Goal: Information Seeking & Learning: Check status

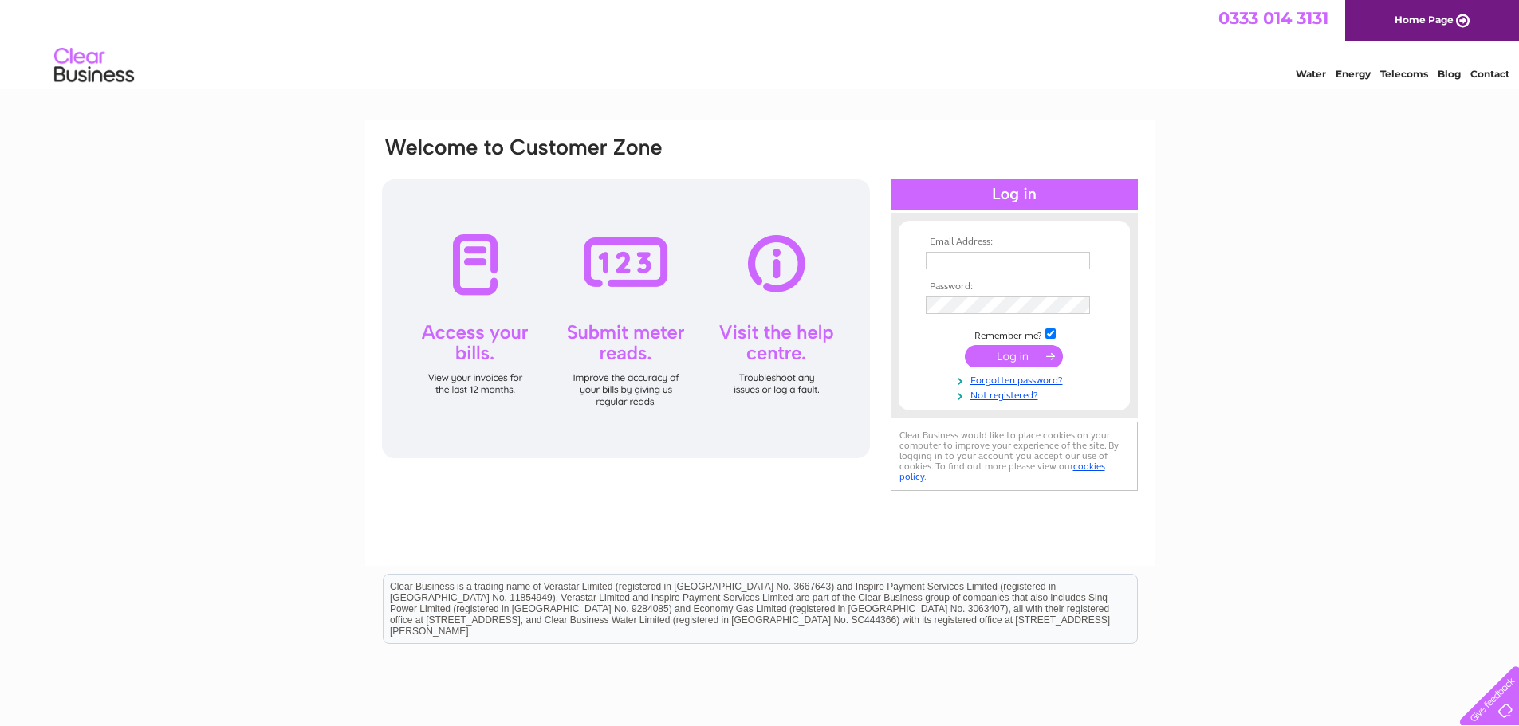
type input "Bestunsadradin92@gmail.com"
click at [993, 355] on input "submit" at bounding box center [1014, 356] width 98 height 22
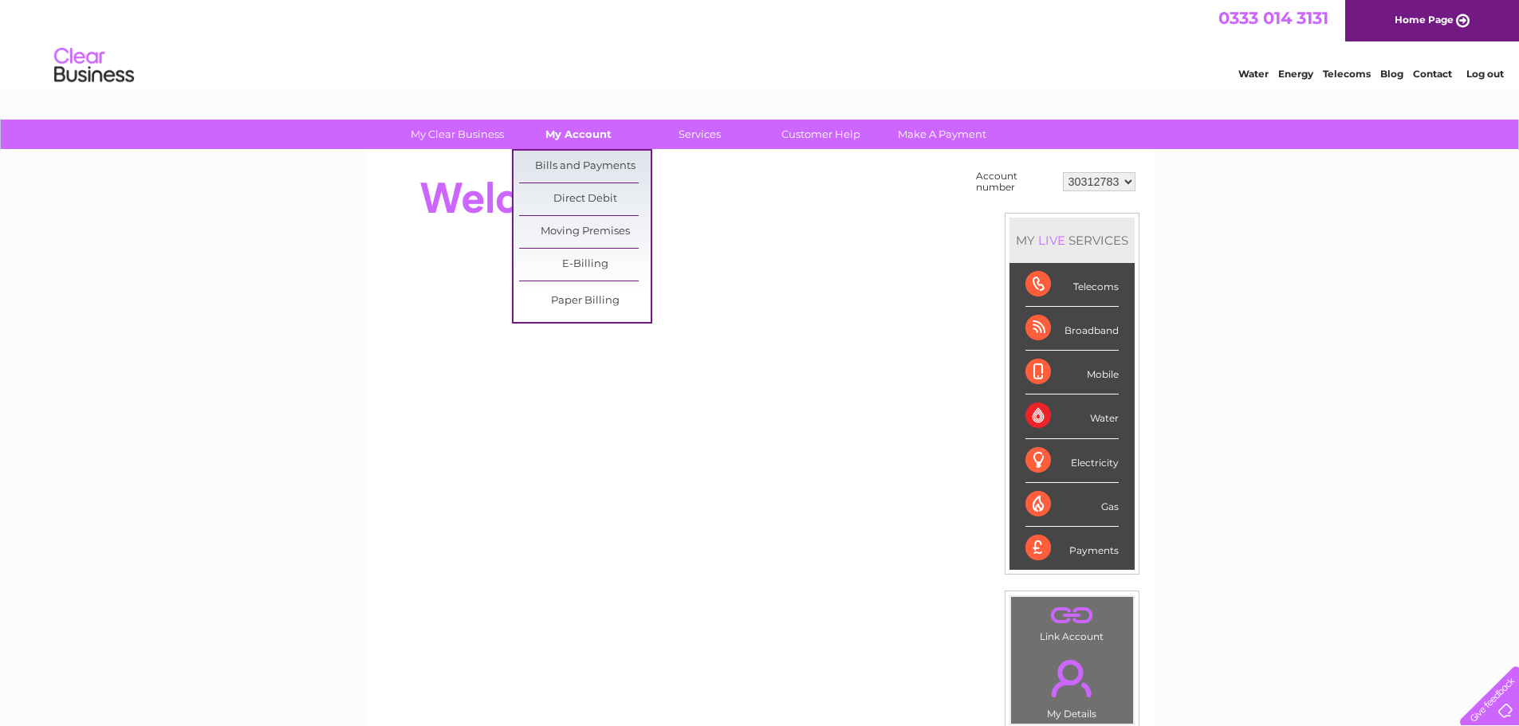
click at [586, 138] on link "My Account" at bounding box center [579, 134] width 132 height 29
click at [589, 163] on link "Bills and Payments" at bounding box center [585, 167] width 132 height 32
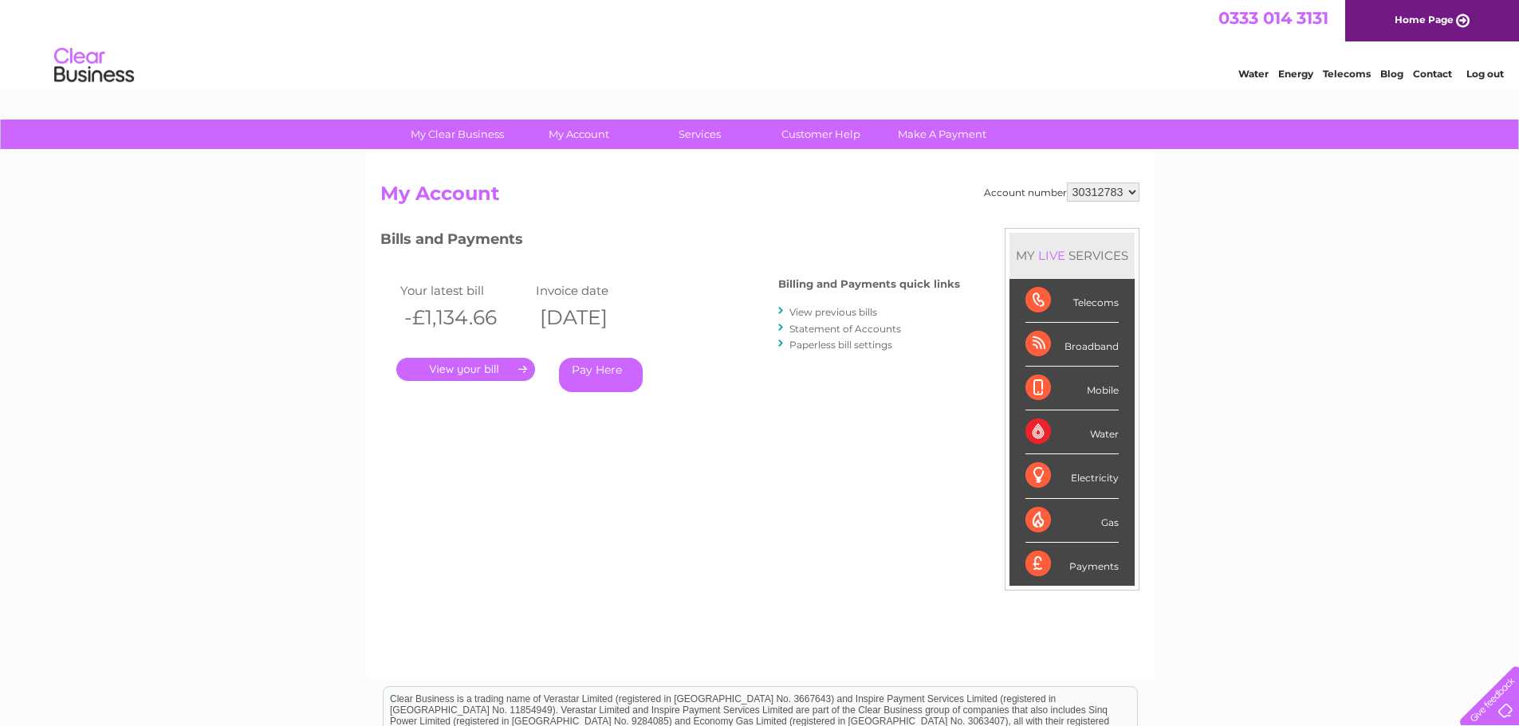
click at [827, 329] on link "Statement of Accounts" at bounding box center [845, 329] width 112 height 12
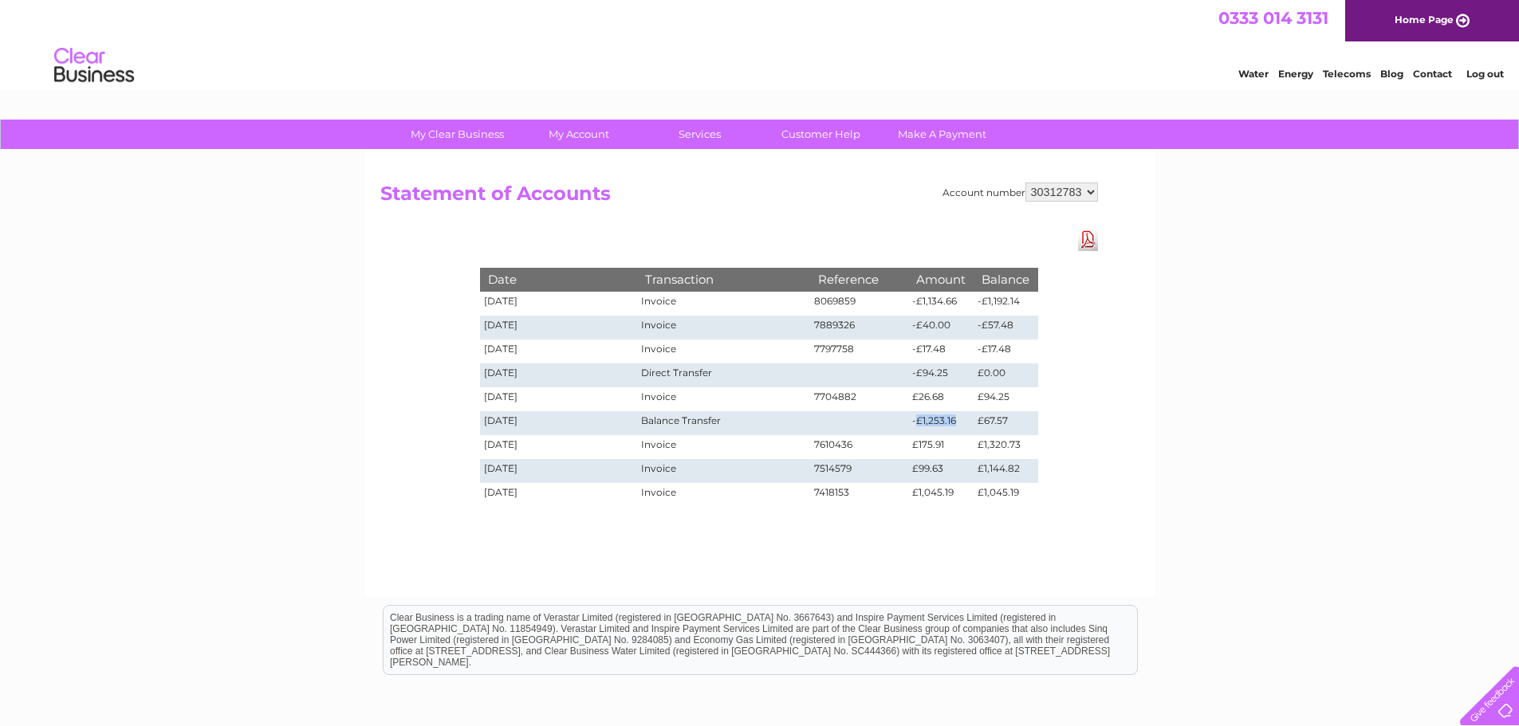
drag, startPoint x: 957, startPoint y: 423, endPoint x: 918, endPoint y: 421, distance: 39.1
click at [918, 421] on td "-£1,253.16" at bounding box center [940, 423] width 65 height 24
copy td "£1,253.16"
drag, startPoint x: 659, startPoint y: 371, endPoint x: 937, endPoint y: 371, distance: 277.4
click at [926, 371] on tr "[DATE] Direct Transfer -£94.25 £0.00" at bounding box center [759, 376] width 558 height 24
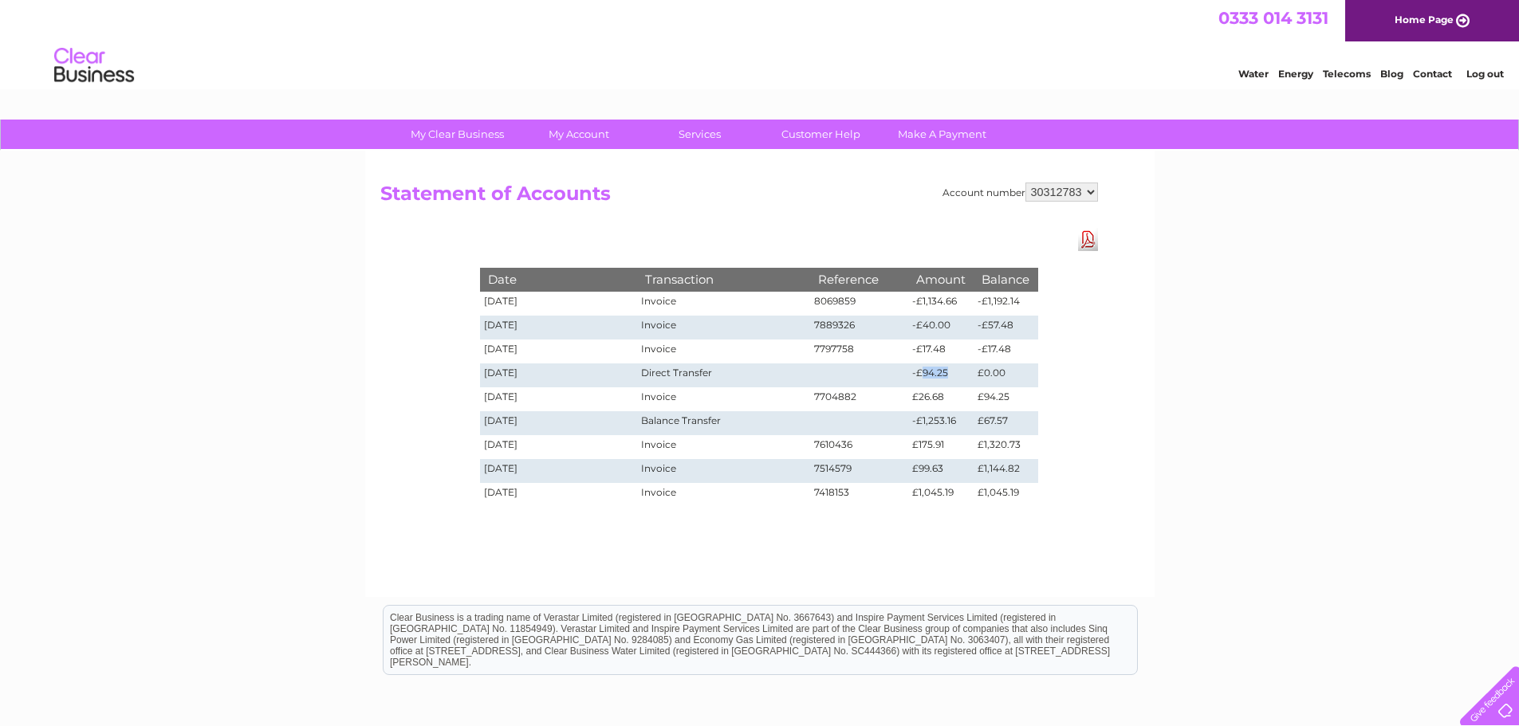
drag, startPoint x: 944, startPoint y: 372, endPoint x: 919, endPoint y: 375, distance: 24.9
click at [919, 375] on td "-£94.25" at bounding box center [940, 376] width 65 height 24
copy td "94.25"
drag, startPoint x: 946, startPoint y: 345, endPoint x: 485, endPoint y: 331, distance: 461.8
click at [485, 331] on tbody "Date Transaction Reference Amount Balance [DATE] Invoice 8069859 -£1,134.66 -£1…" at bounding box center [759, 387] width 558 height 238
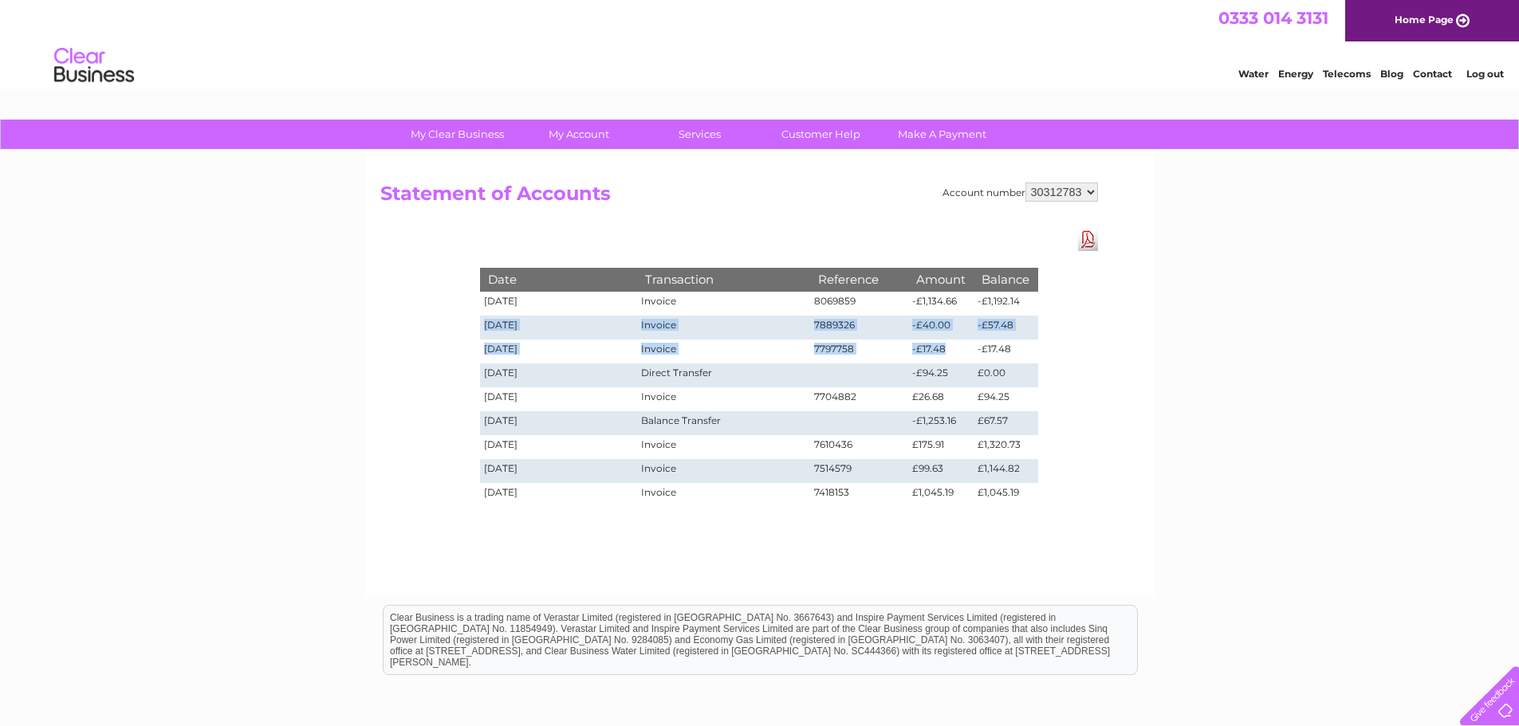
drag, startPoint x: 709, startPoint y: 375, endPoint x: 552, endPoint y: 372, distance: 157.9
click at [552, 372] on tr "[DATE] Direct Transfer -£94.25 £0.00" at bounding box center [759, 376] width 558 height 24
drag, startPoint x: 766, startPoint y: 484, endPoint x: 744, endPoint y: 505, distance: 31.0
click at [766, 484] on td "Invoice" at bounding box center [723, 495] width 172 height 24
drag, startPoint x: 911, startPoint y: 493, endPoint x: 1022, endPoint y: 493, distance: 110.8
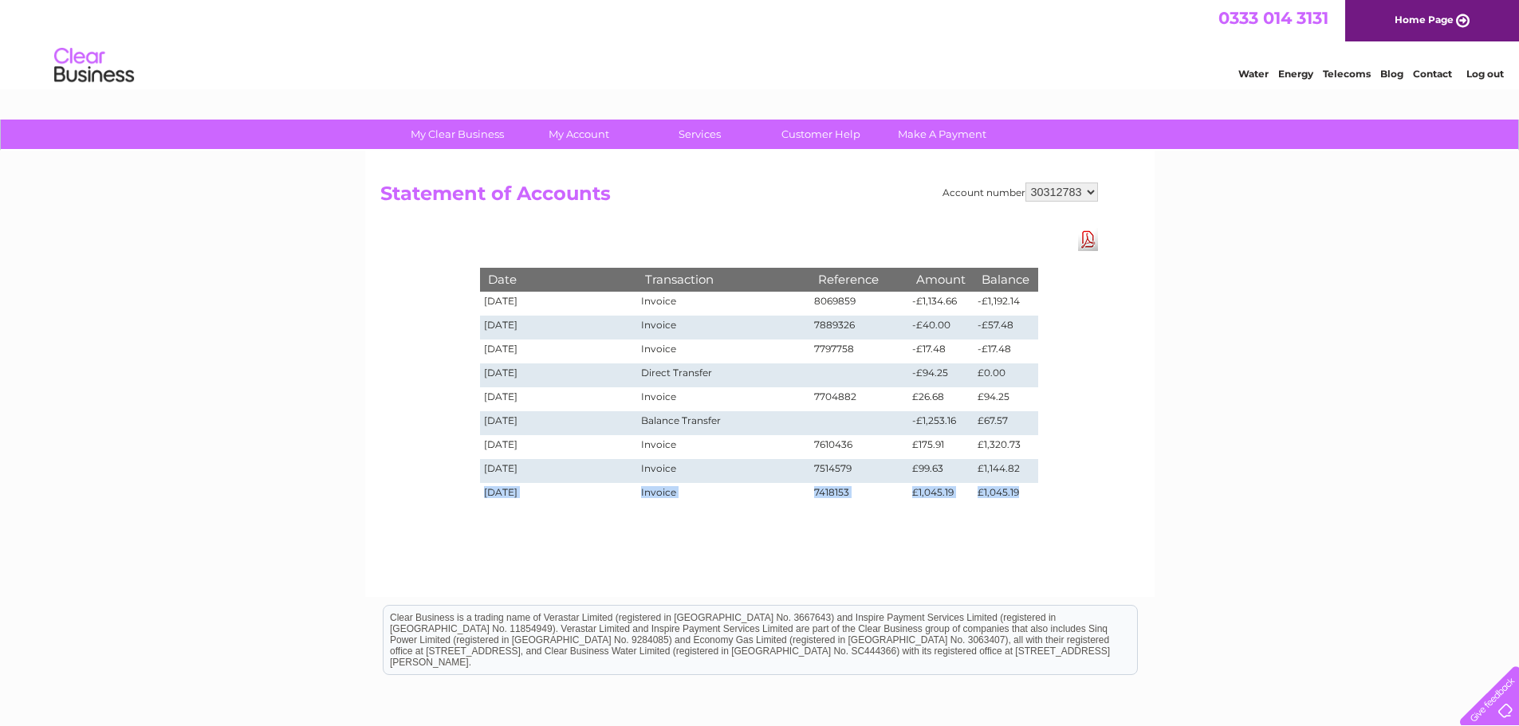
click at [1022, 493] on tr "[DATE] Invoice 7418153 £1,045.19 £1,045.19" at bounding box center [759, 495] width 558 height 24
click at [937, 517] on div "Account number 30312783 Statement of Accounts Download Pdf Date Transaction Ref…" at bounding box center [759, 374] width 789 height 446
drag, startPoint x: 913, startPoint y: 293, endPoint x: 1007, endPoint y: 302, distance: 94.5
click at [916, 293] on td "-£1,134.66" at bounding box center [940, 304] width 65 height 24
drag, startPoint x: 1019, startPoint y: 301, endPoint x: 987, endPoint y: 305, distance: 32.1
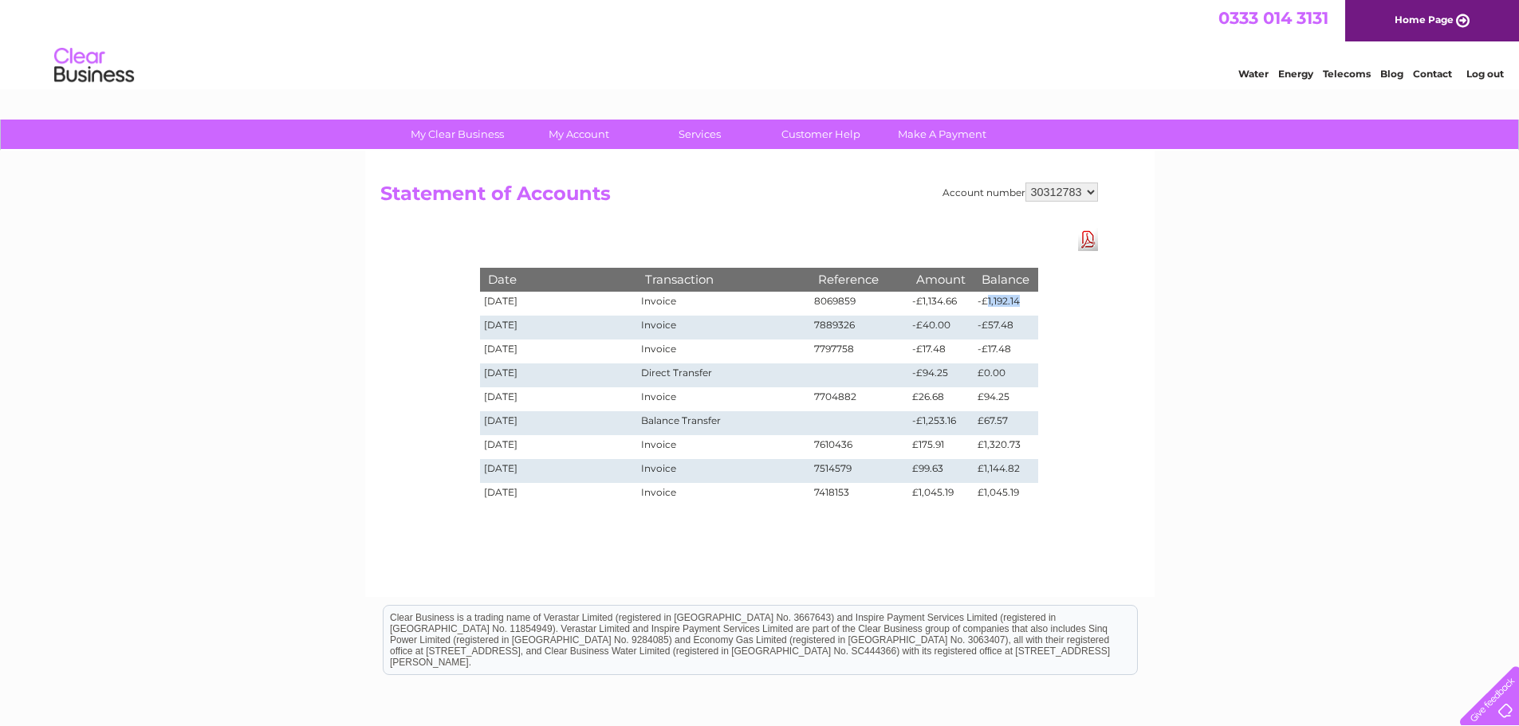
click at [987, 305] on td "-£1,192.14" at bounding box center [1005, 304] width 64 height 24
drag, startPoint x: 965, startPoint y: 301, endPoint x: 920, endPoint y: 301, distance: 45.4
click at [920, 301] on td "-£1,134.66" at bounding box center [940, 304] width 65 height 24
copy td "1,134.66"
click at [1491, 69] on link "Log out" at bounding box center [1484, 74] width 37 height 12
